Goal: Find specific page/section: Find specific page/section

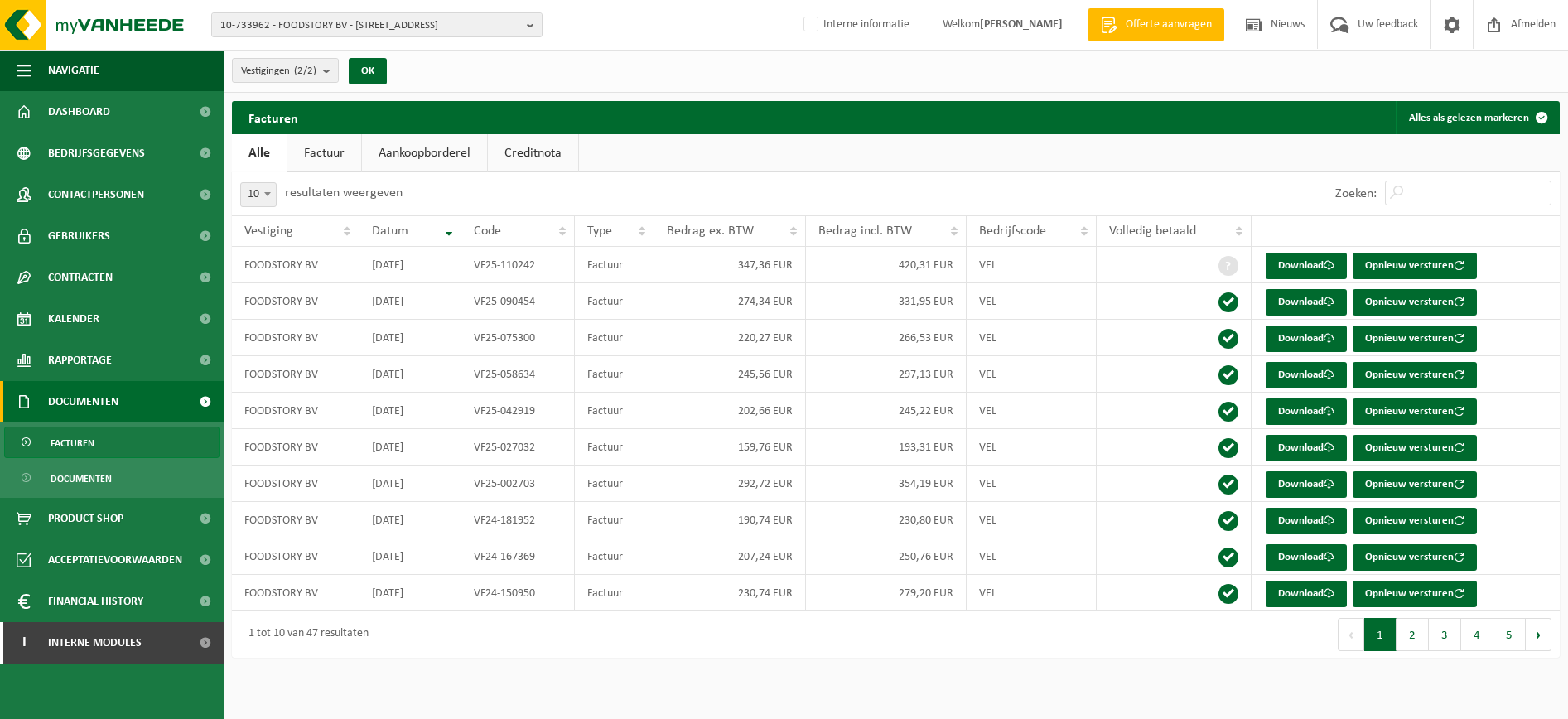
click at [434, 27] on span "10-733962 - FOODSTORY BV - [STREET_ADDRESS]" at bounding box center [370, 25] width 300 height 24
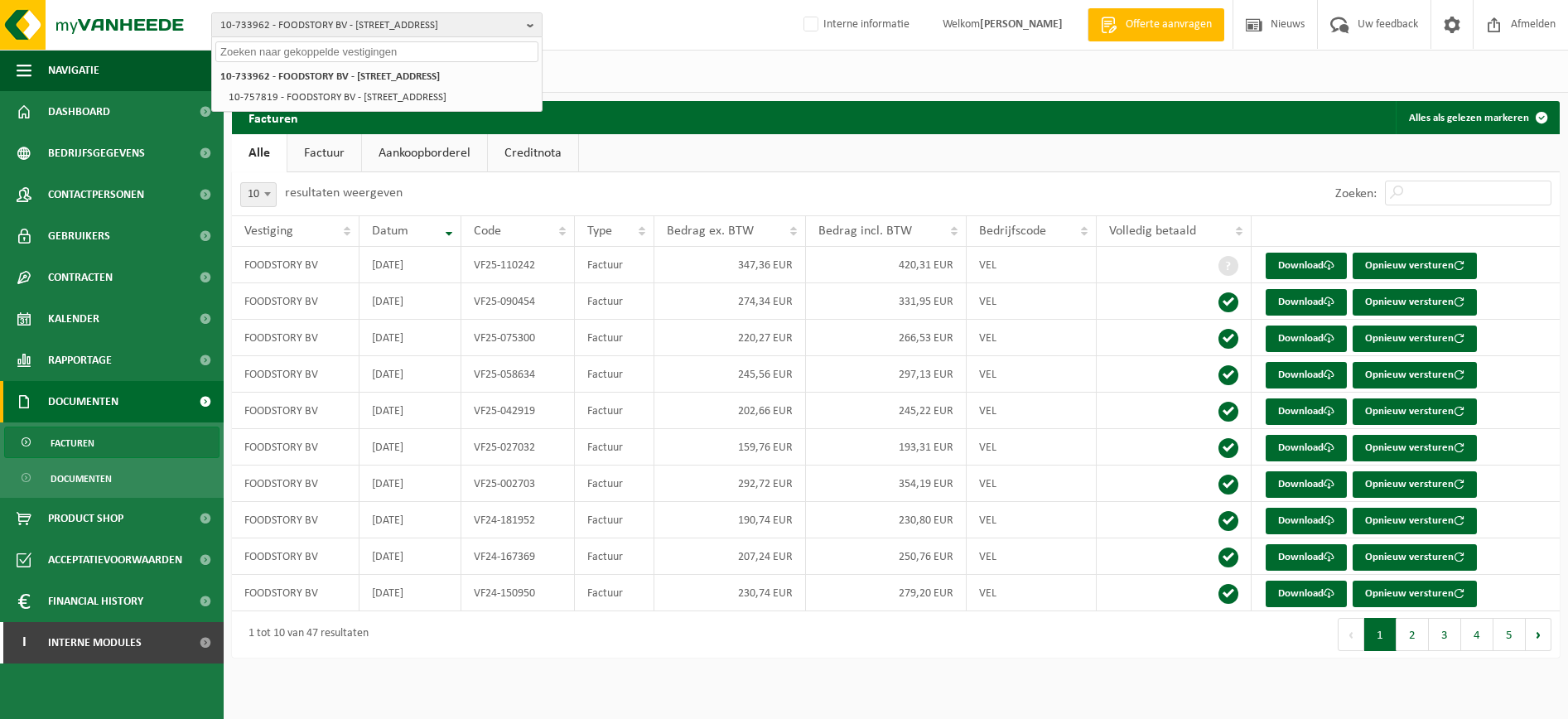
paste input "10-803694"
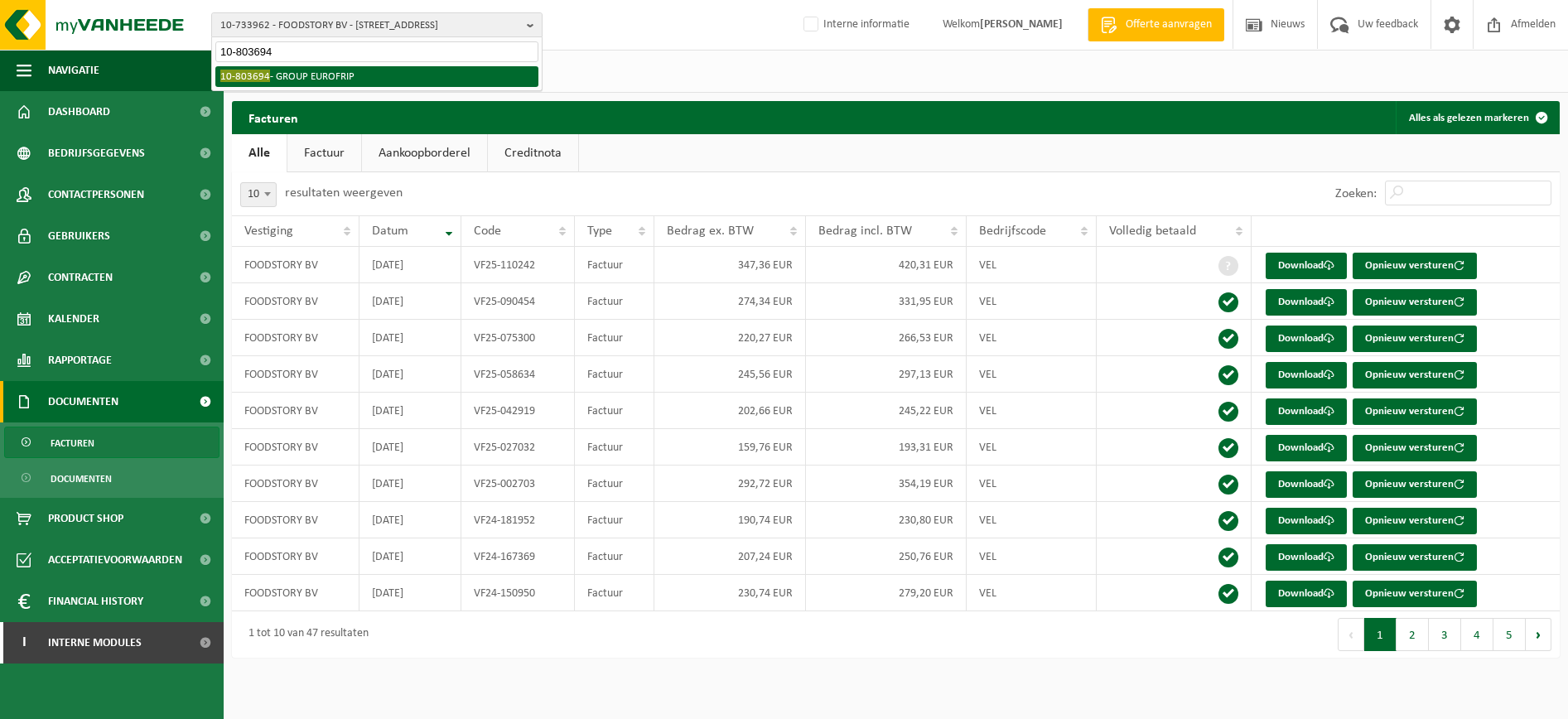
type input "10-803694"
click at [347, 78] on li "10-803694 - GROUP EUROFRIP" at bounding box center [377, 76] width 323 height 21
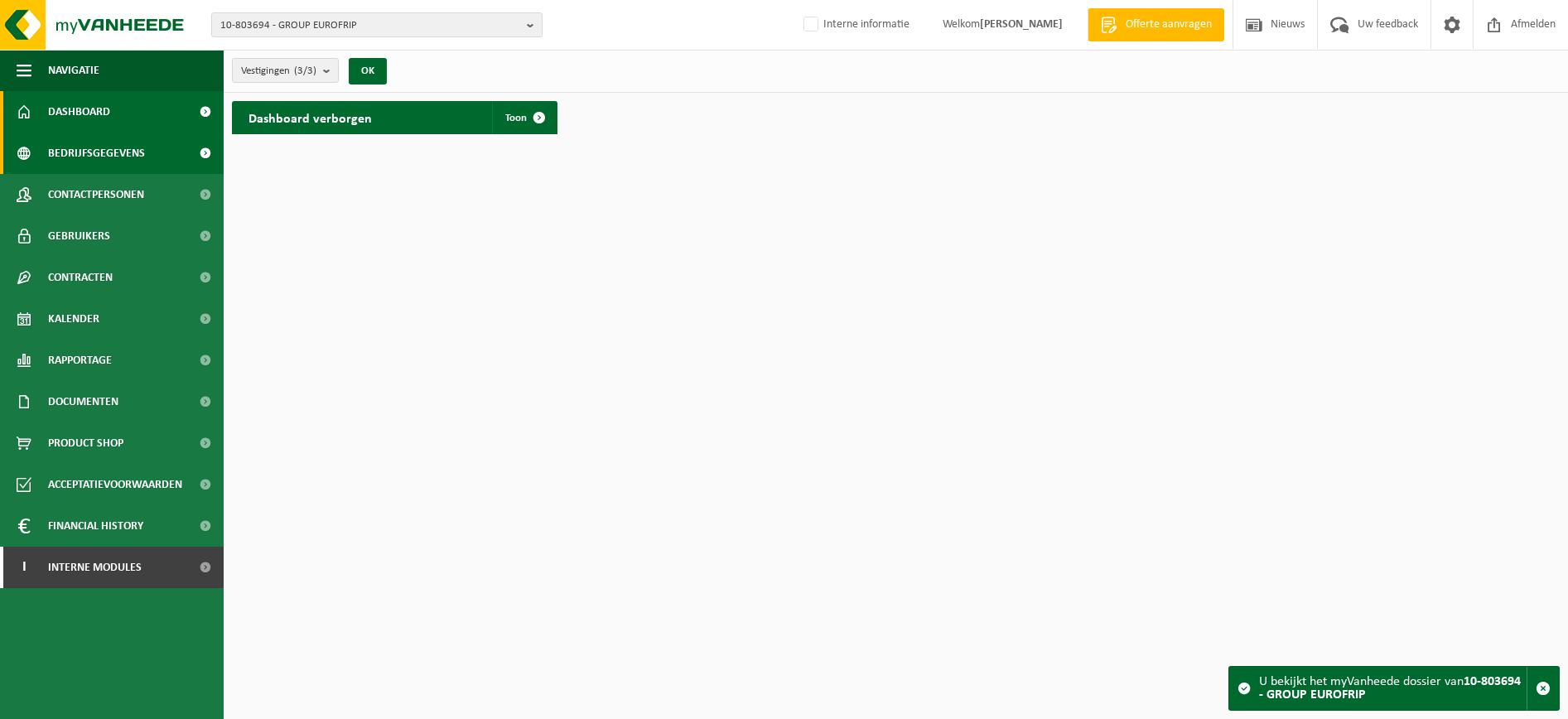
click at [159, 153] on link "Bedrijfsgegevens" at bounding box center [111, 153] width 224 height 42
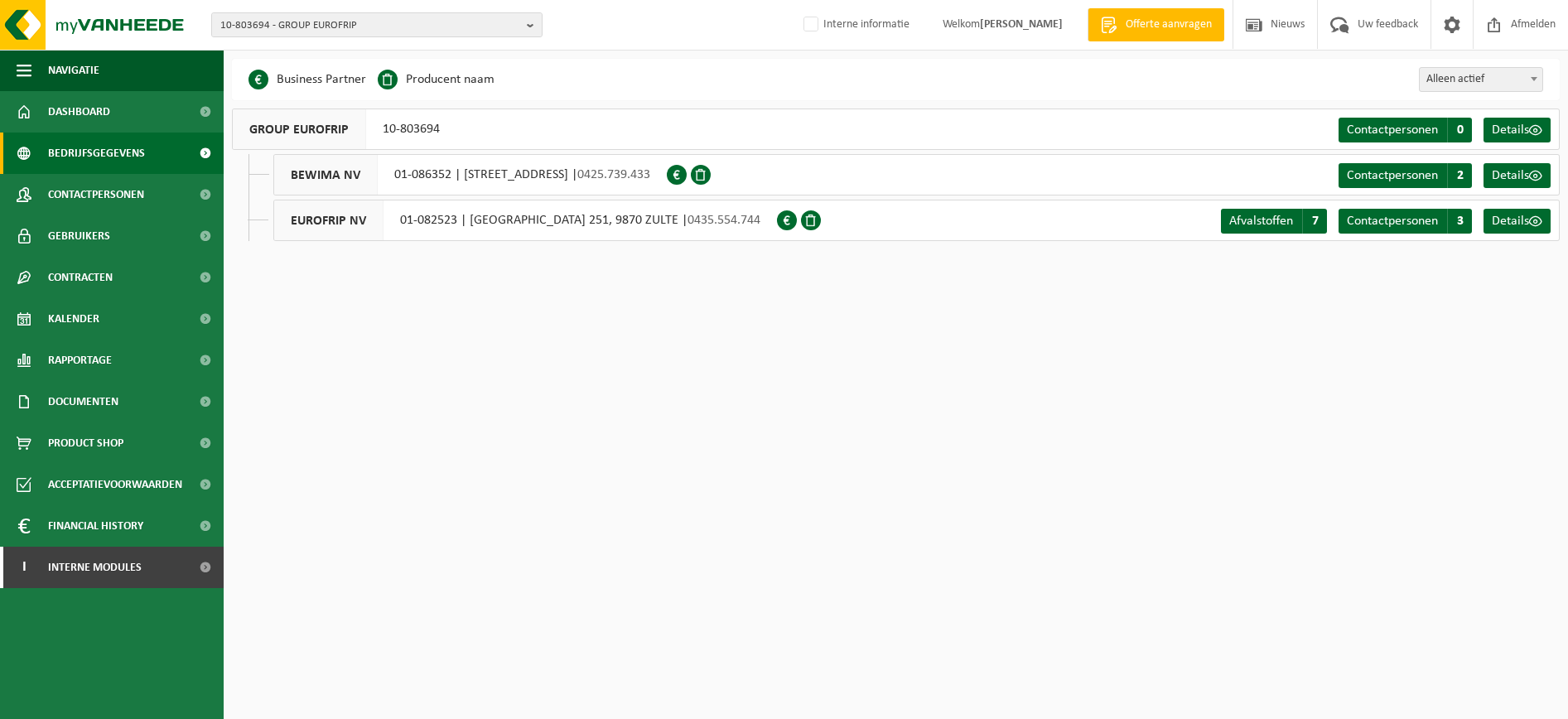
click at [800, 435] on html "10-803694 - GROUP EUROFRIP 10-803694 - GROUP EUROFRIP 01-086352 - BEWIMA NV - 8…" at bounding box center [784, 360] width 1568 height 719
